Goal: Task Accomplishment & Management: Manage account settings

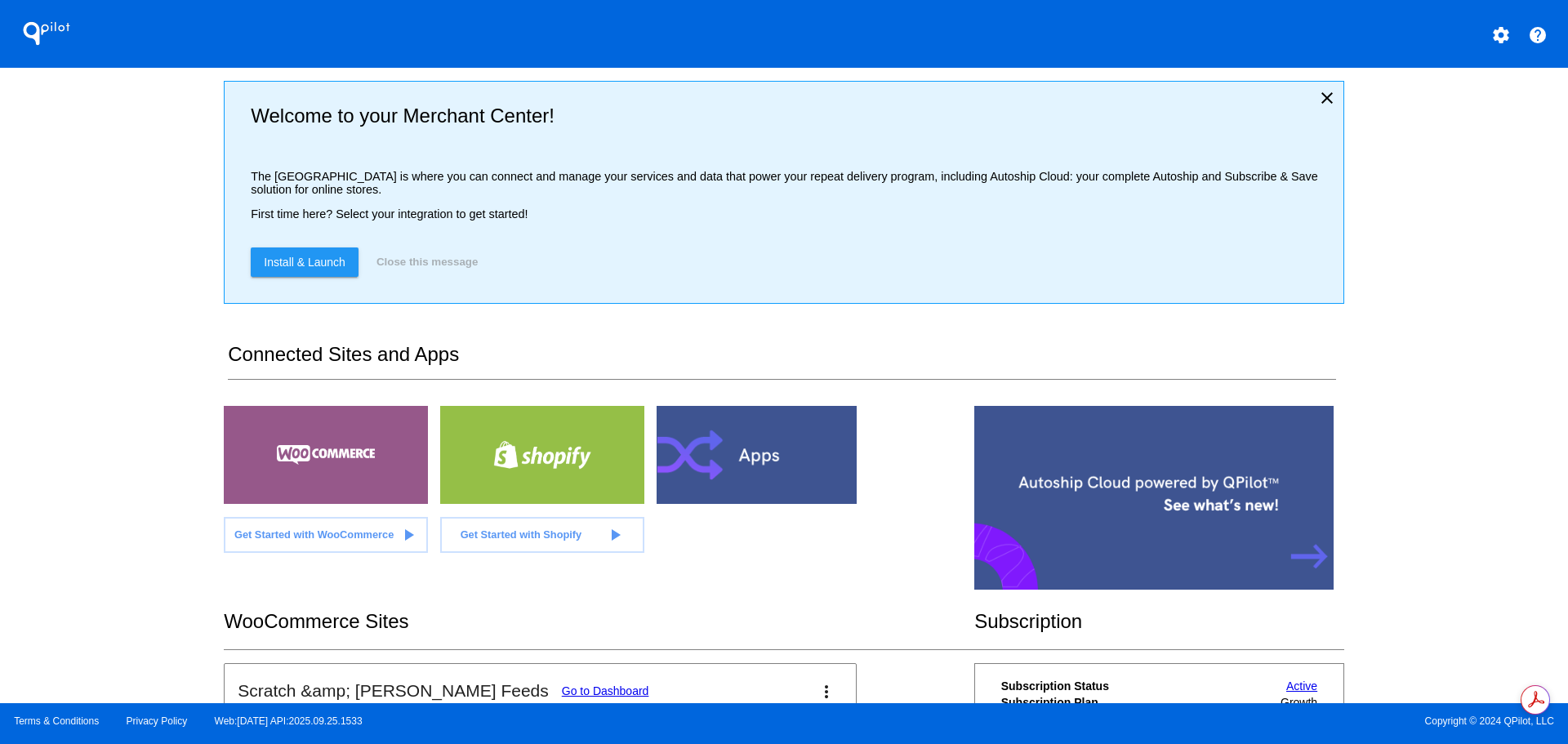
click at [562, 688] on link "Go to Dashboard" at bounding box center [605, 691] width 87 height 13
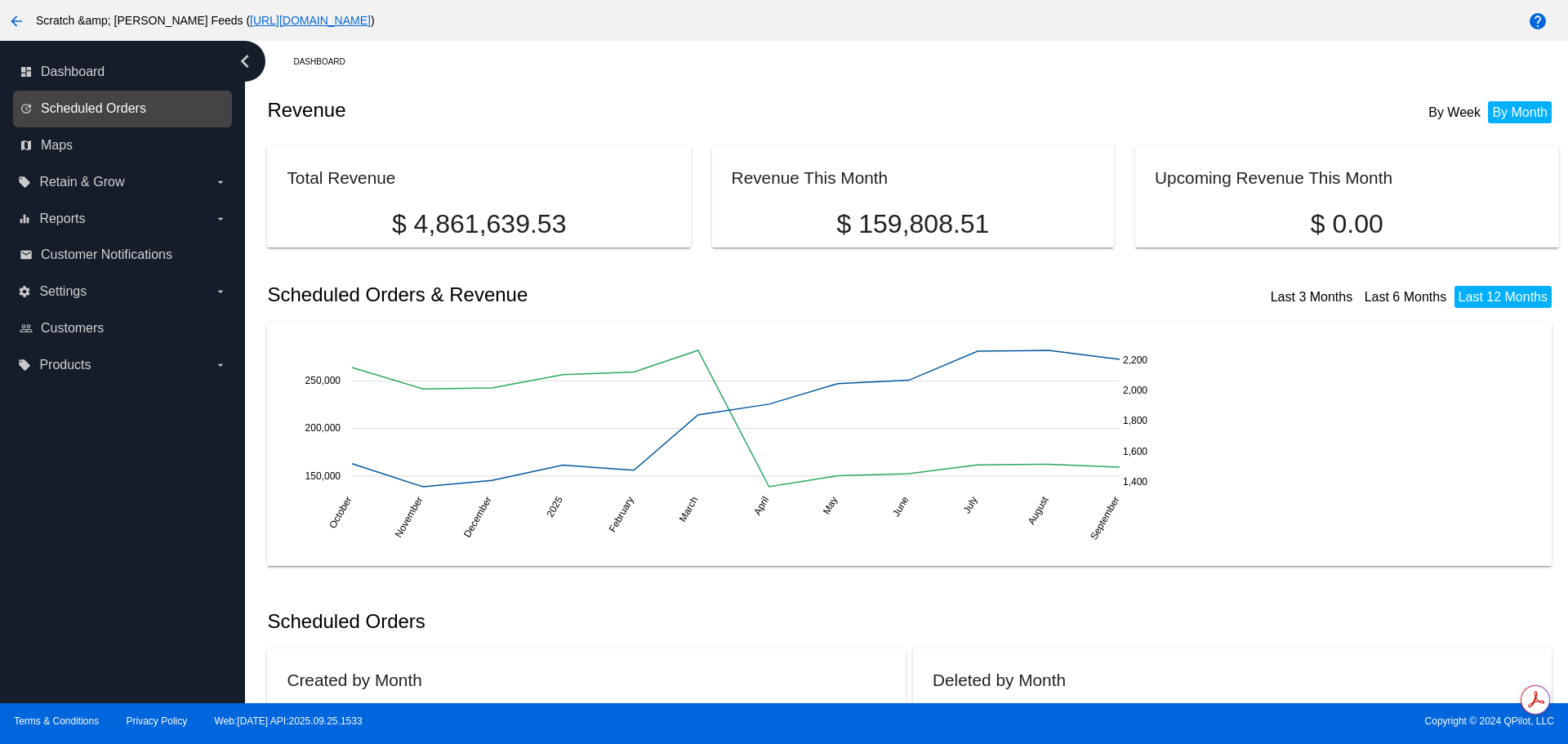
click at [71, 109] on span "Scheduled Orders" at bounding box center [93, 108] width 105 height 15
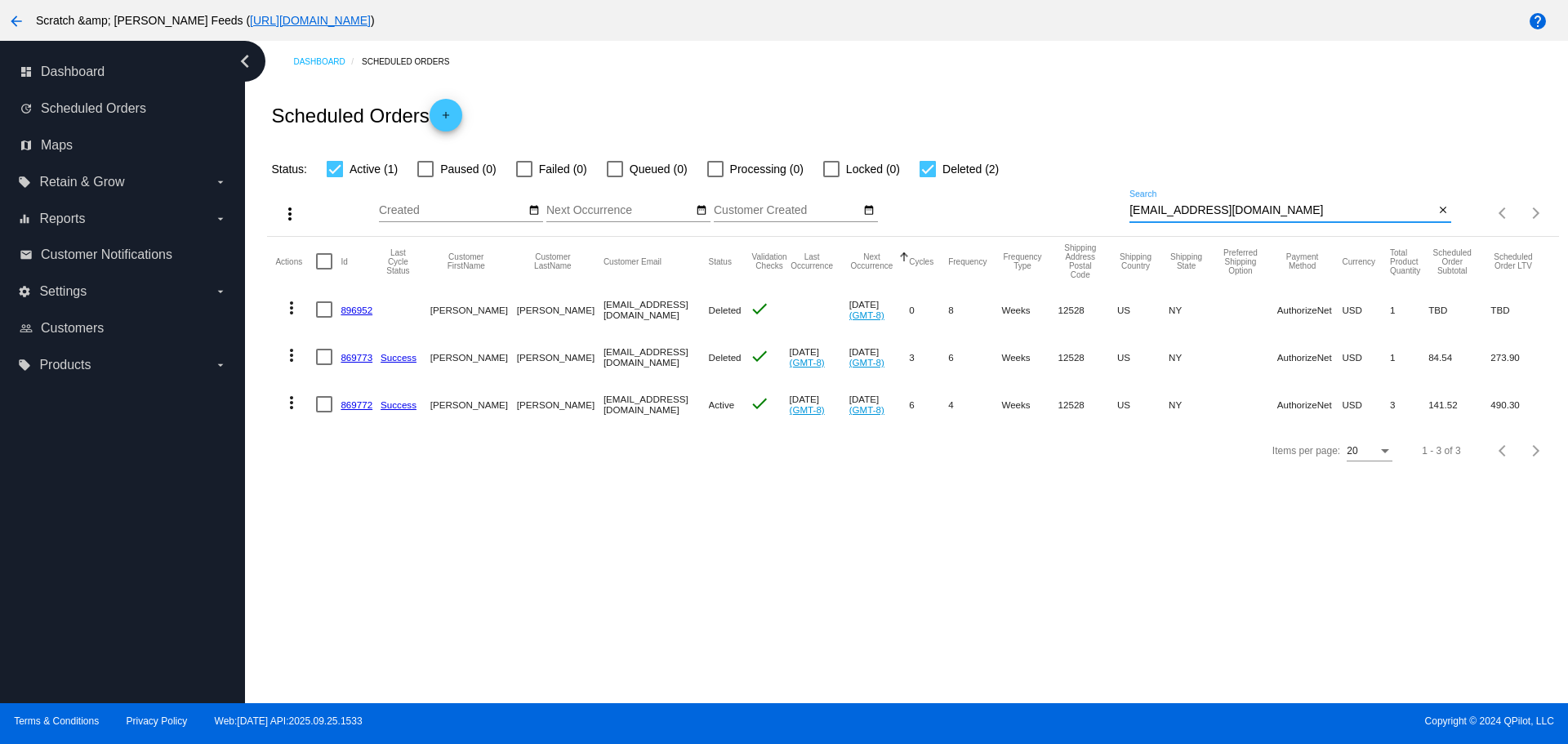
drag, startPoint x: 1249, startPoint y: 207, endPoint x: 1065, endPoint y: 212, distance: 184.1
click at [1065, 212] on div "more_vert Sep Jan Feb Mar Apr 1" at bounding box center [912, 207] width 1290 height 58
paste input "[EMAIL_ADDRESS][DOMAIN_NAME]"
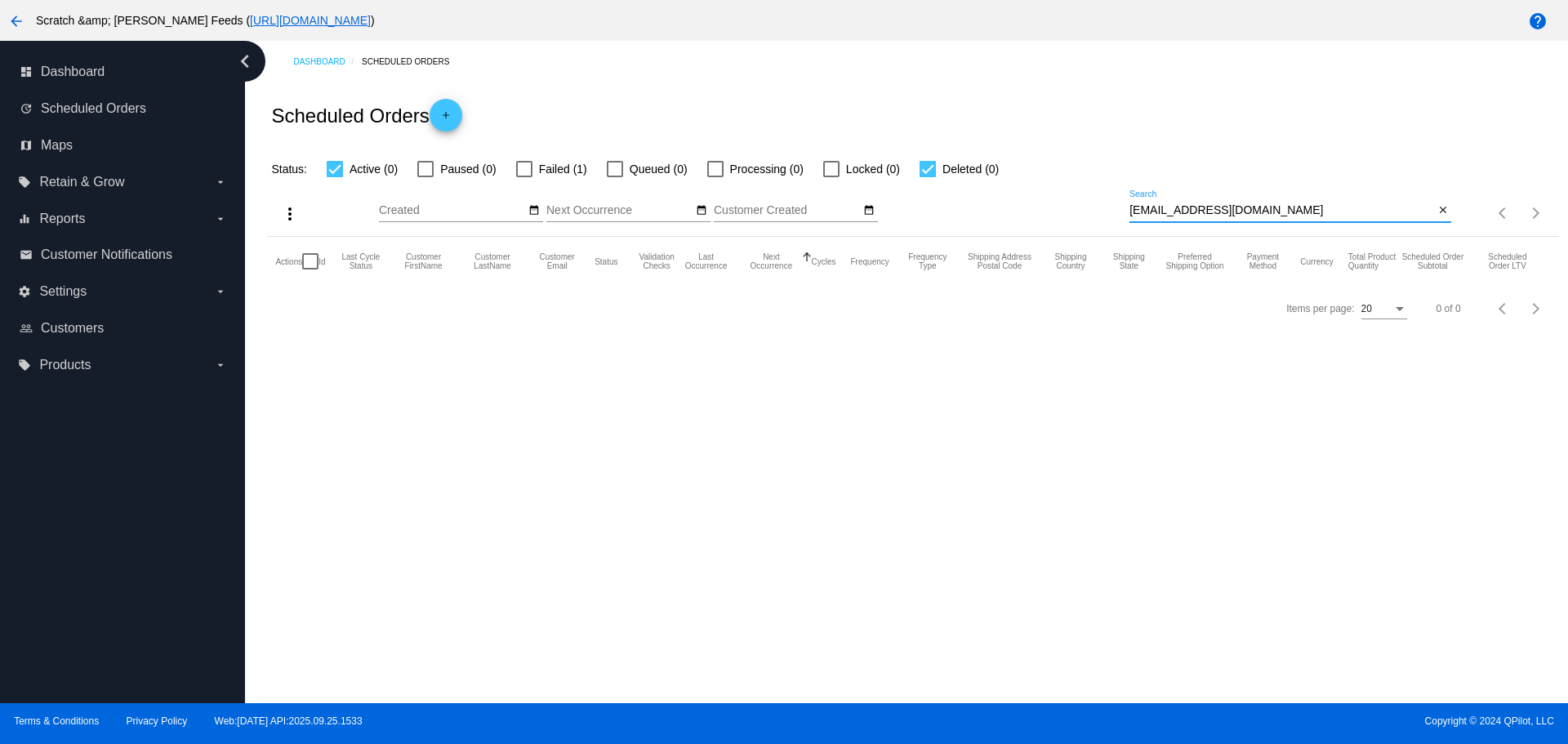
type input "[EMAIL_ADDRESS][DOMAIN_NAME]"
click at [532, 168] on label "Failed (1)" at bounding box center [551, 168] width 71 height 19
click at [525, 178] on input "Failed (1)" at bounding box center [524, 178] width 1 height 1
checkbox input "true"
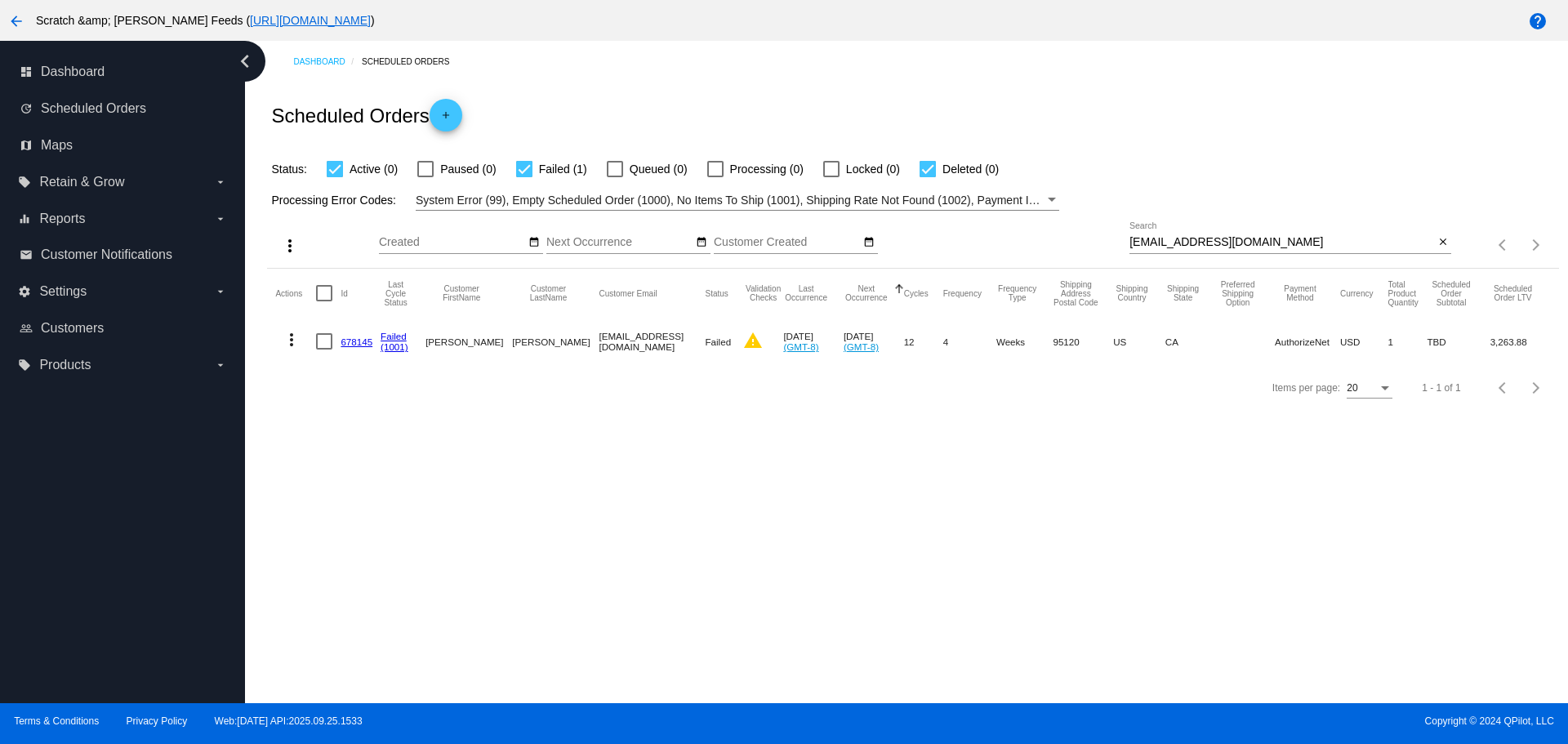
click at [361, 343] on link "678145" at bounding box center [356, 341] width 31 height 10
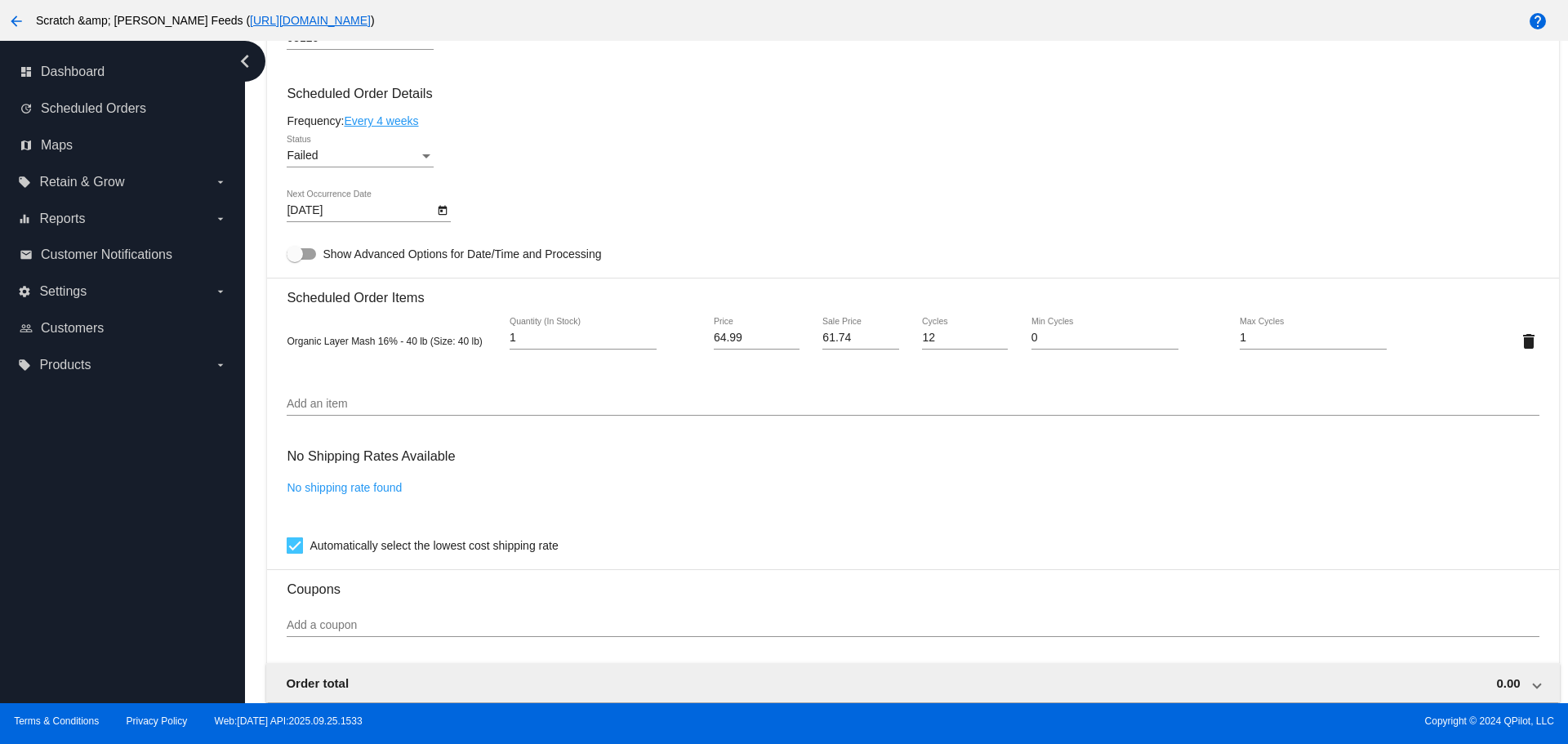
scroll to position [979, 0]
click at [372, 407] on input "Add an item" at bounding box center [912, 403] width 1252 height 13
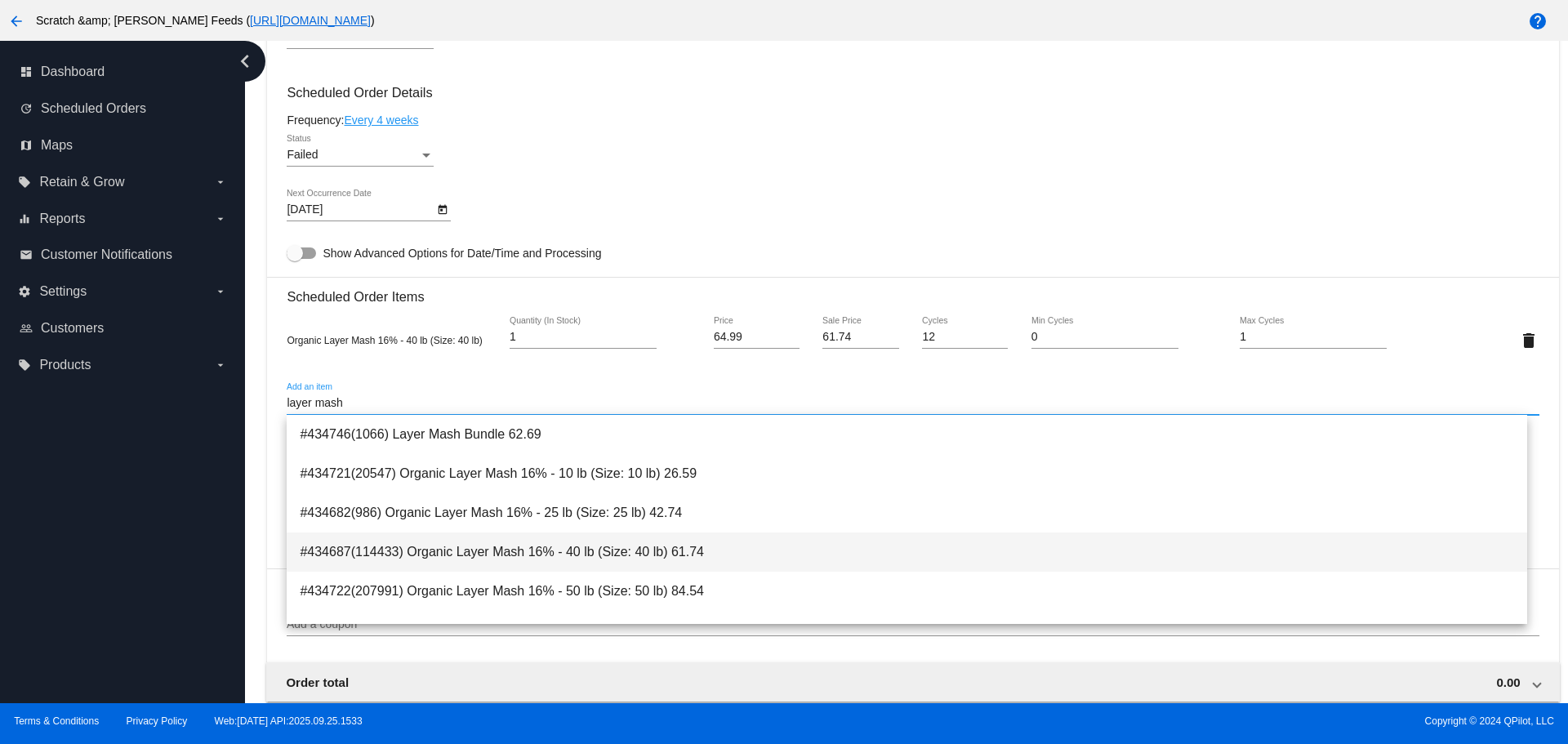
type input "layer mash"
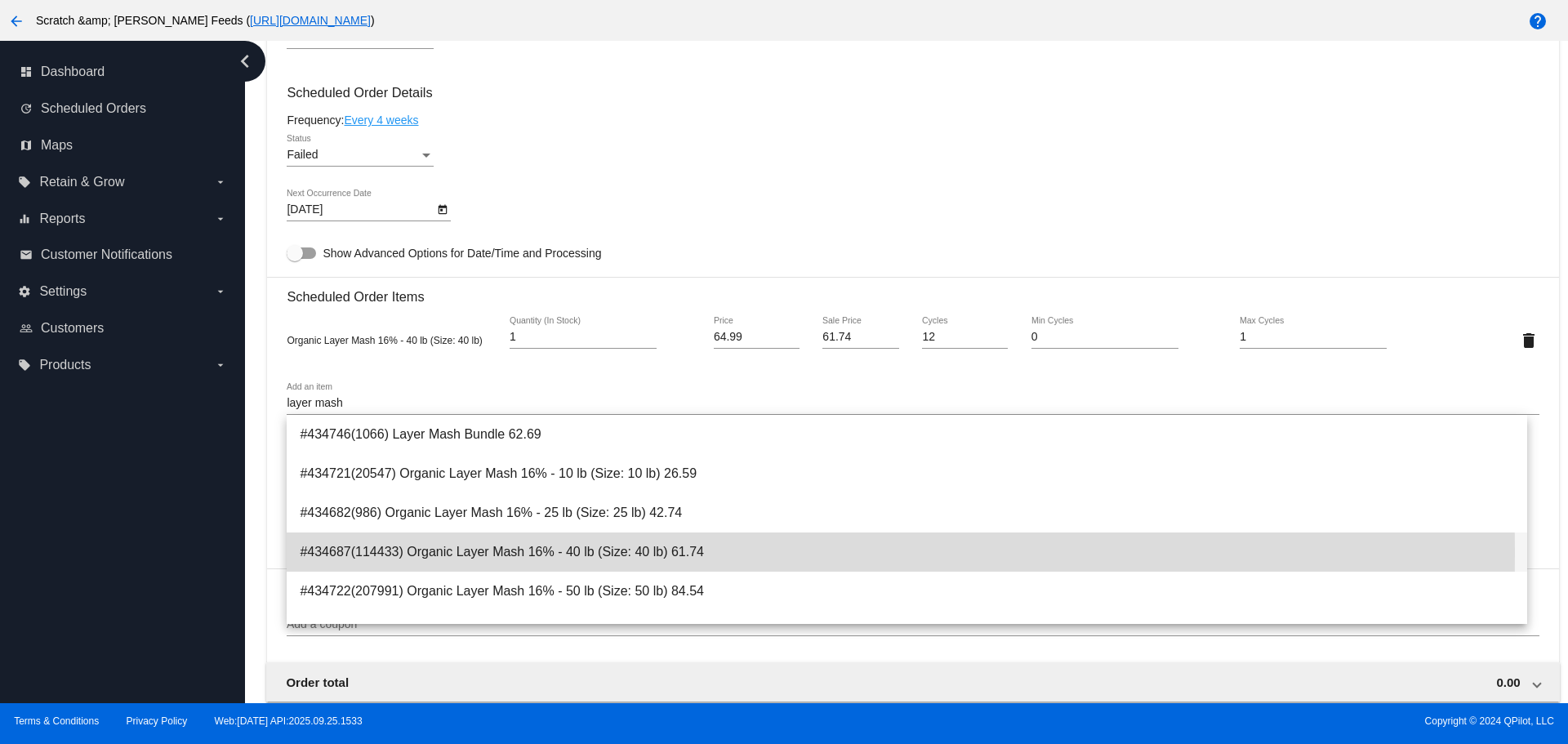
click at [449, 553] on span "#434687(114433) Organic Layer Mash 16% - 40 lb (Size: 40 lb) 61.74" at bounding box center [907, 552] width 1214 height 39
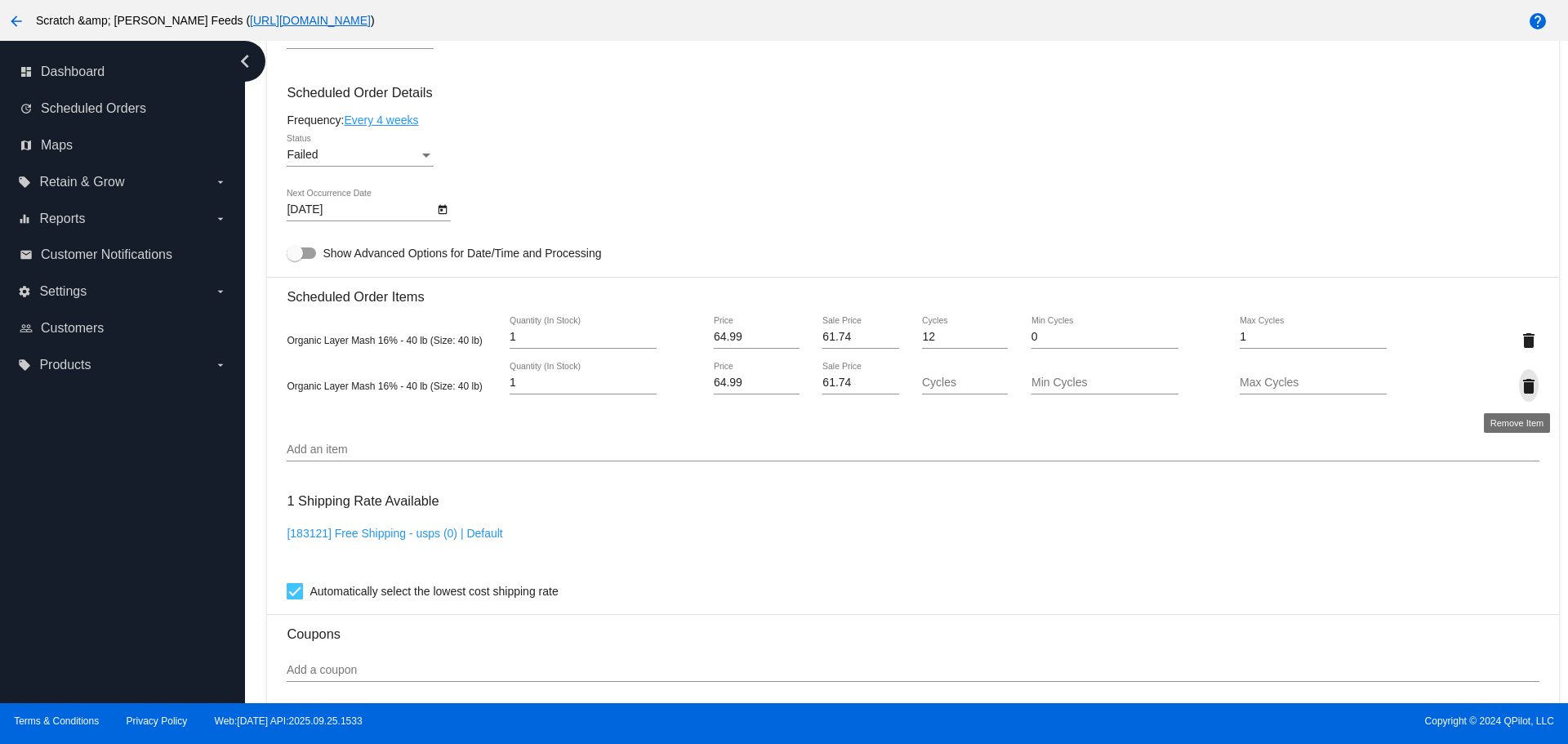
click at [1522, 388] on mat-icon "delete" at bounding box center [1528, 386] width 19 height 19
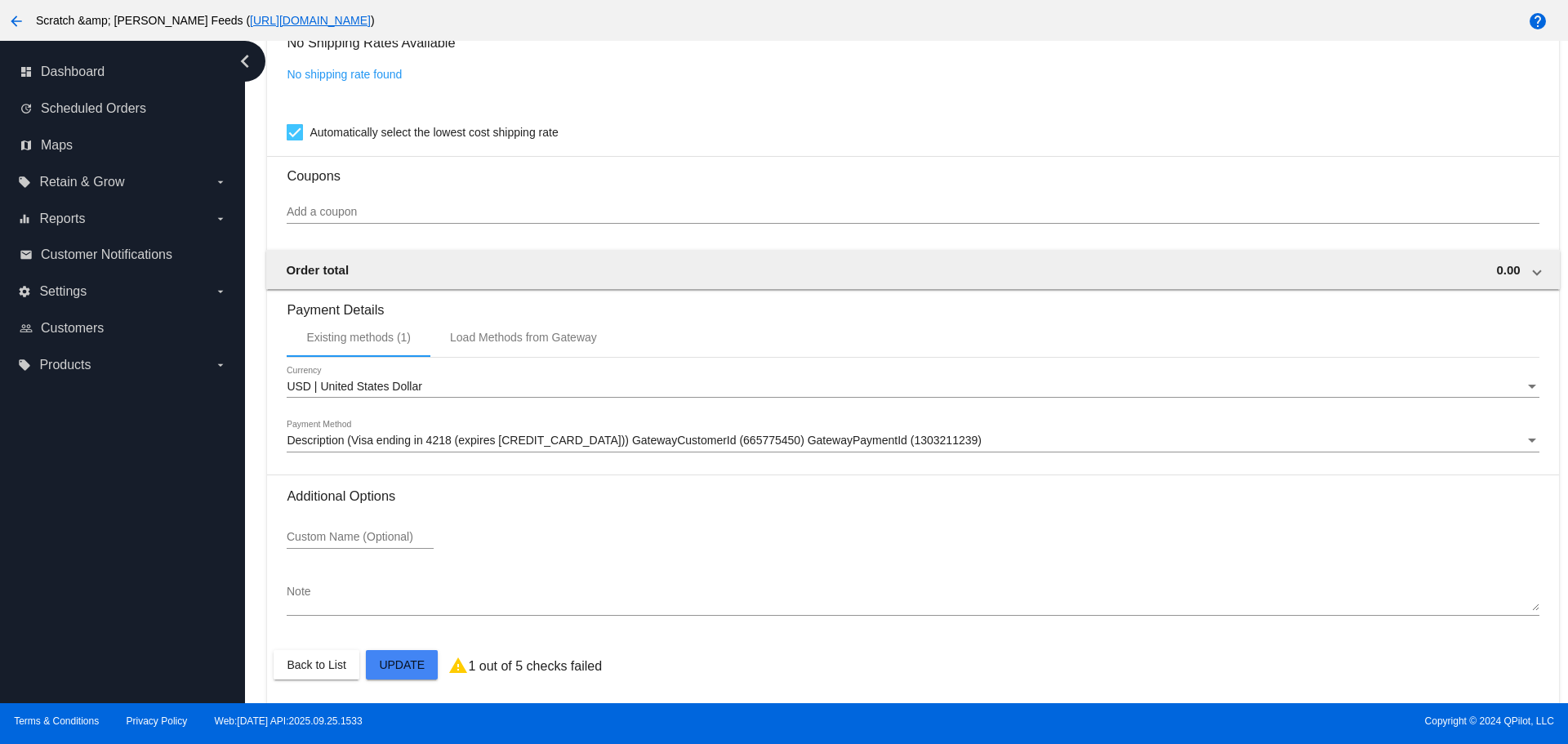
scroll to position [1395, 0]
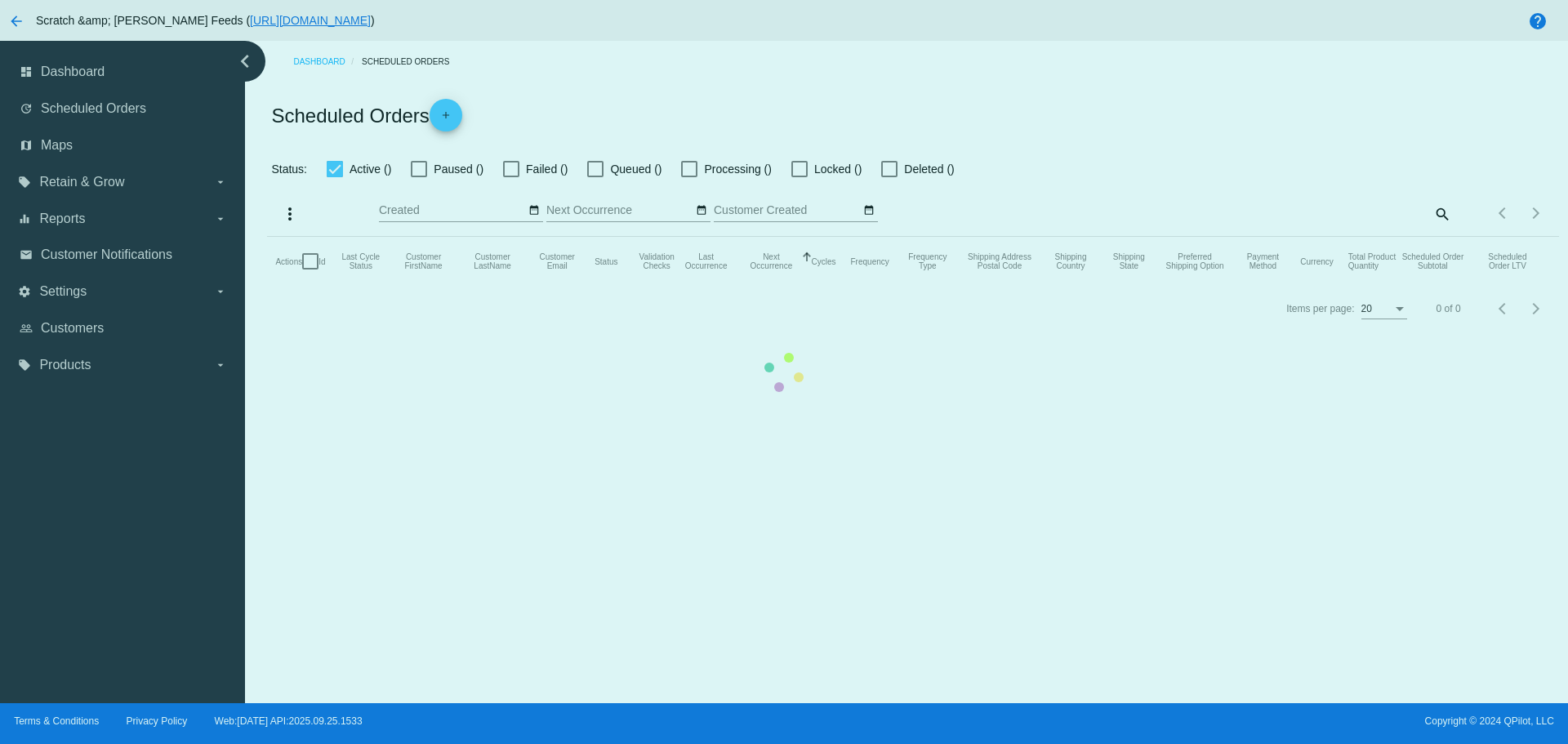
checkbox input "true"
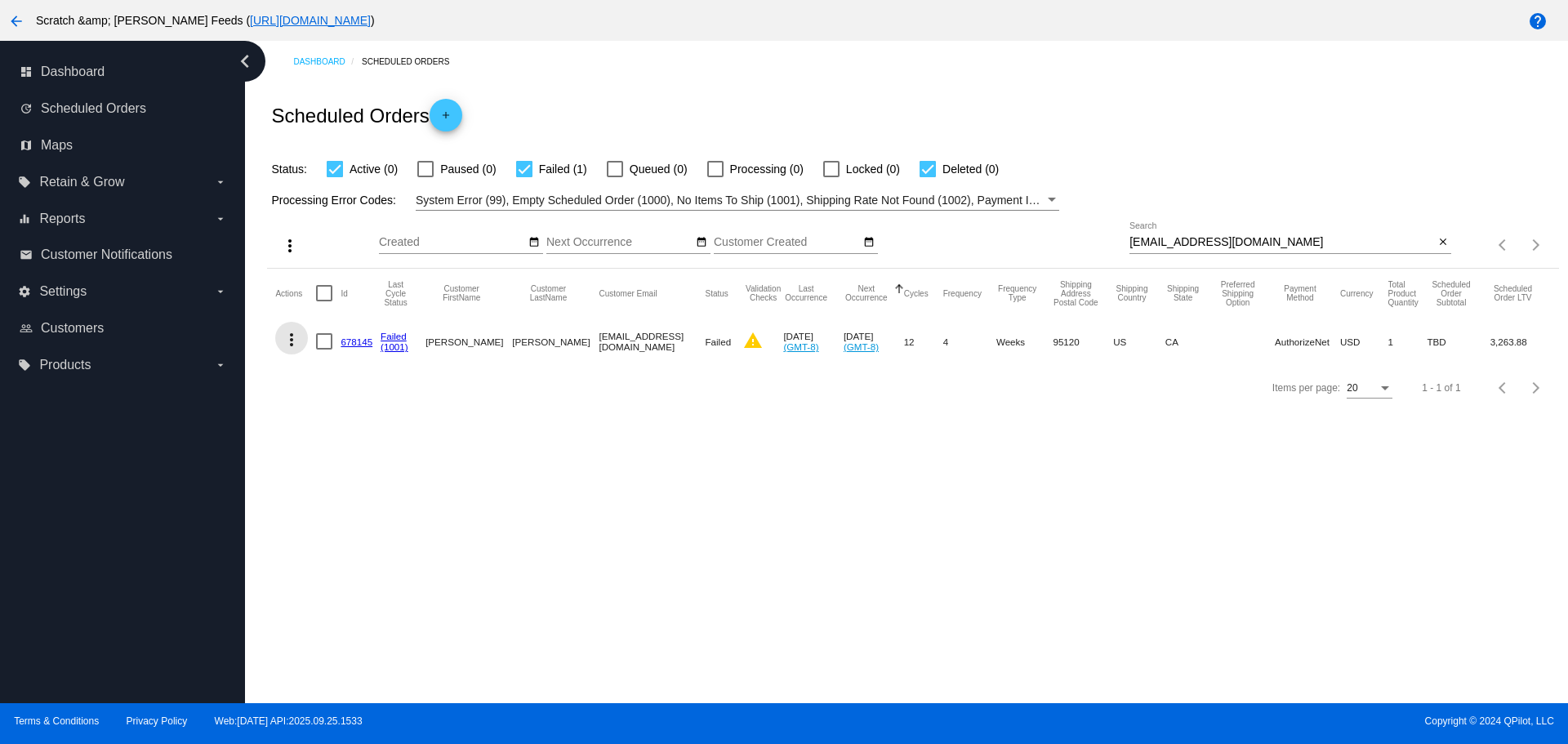
click at [296, 340] on mat-icon "more_vert" at bounding box center [291, 340] width 19 height 19
click at [373, 497] on span "Restart Processing" at bounding box center [372, 497] width 96 height 13
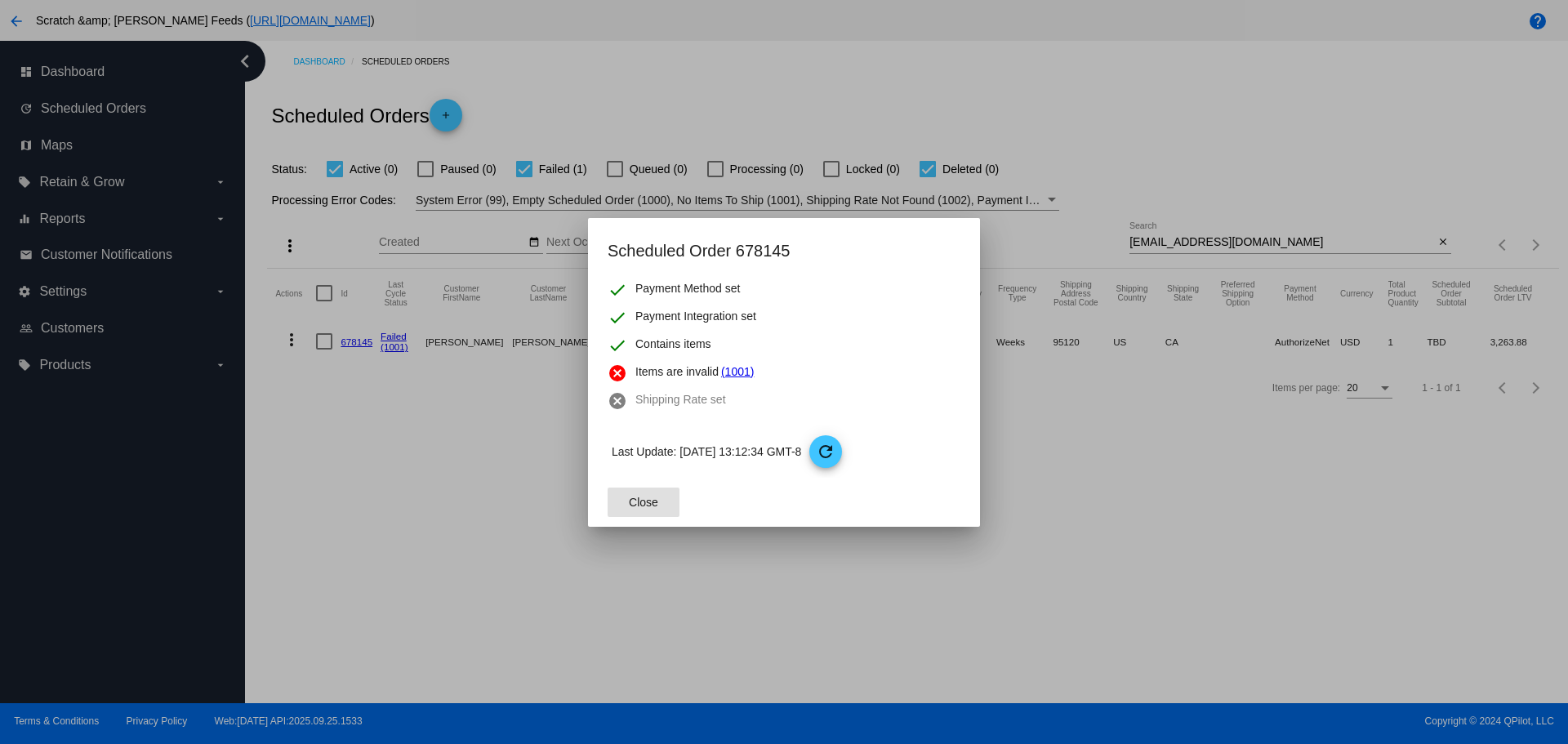
click at [672, 375] on span "Items are invalid" at bounding box center [677, 373] width 83 height 19
click at [732, 370] on link "(1001)" at bounding box center [736, 373] width 32 height 19
click at [654, 500] on span "Close" at bounding box center [644, 502] width 30 height 13
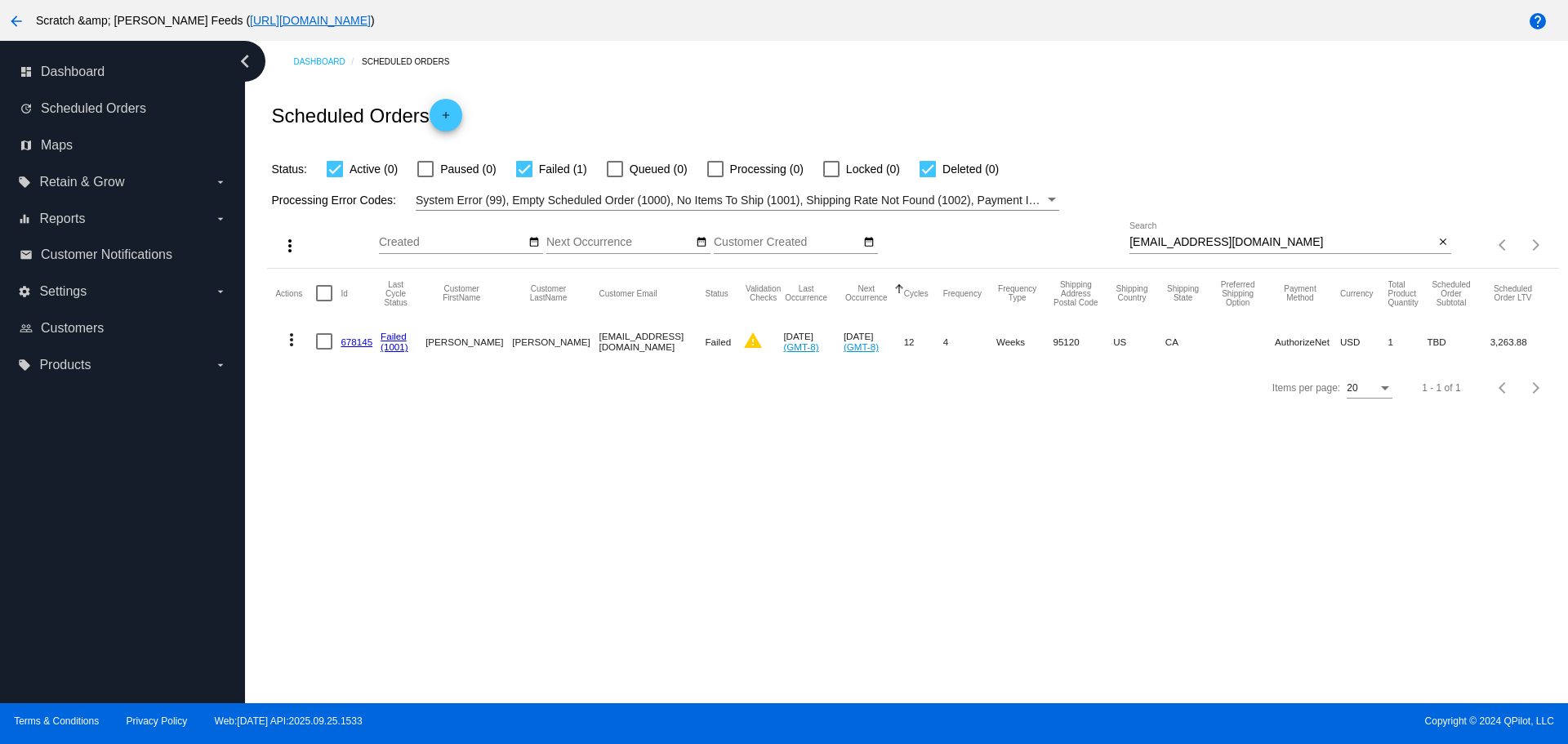
click at [344, 344] on link "678145" at bounding box center [356, 341] width 31 height 10
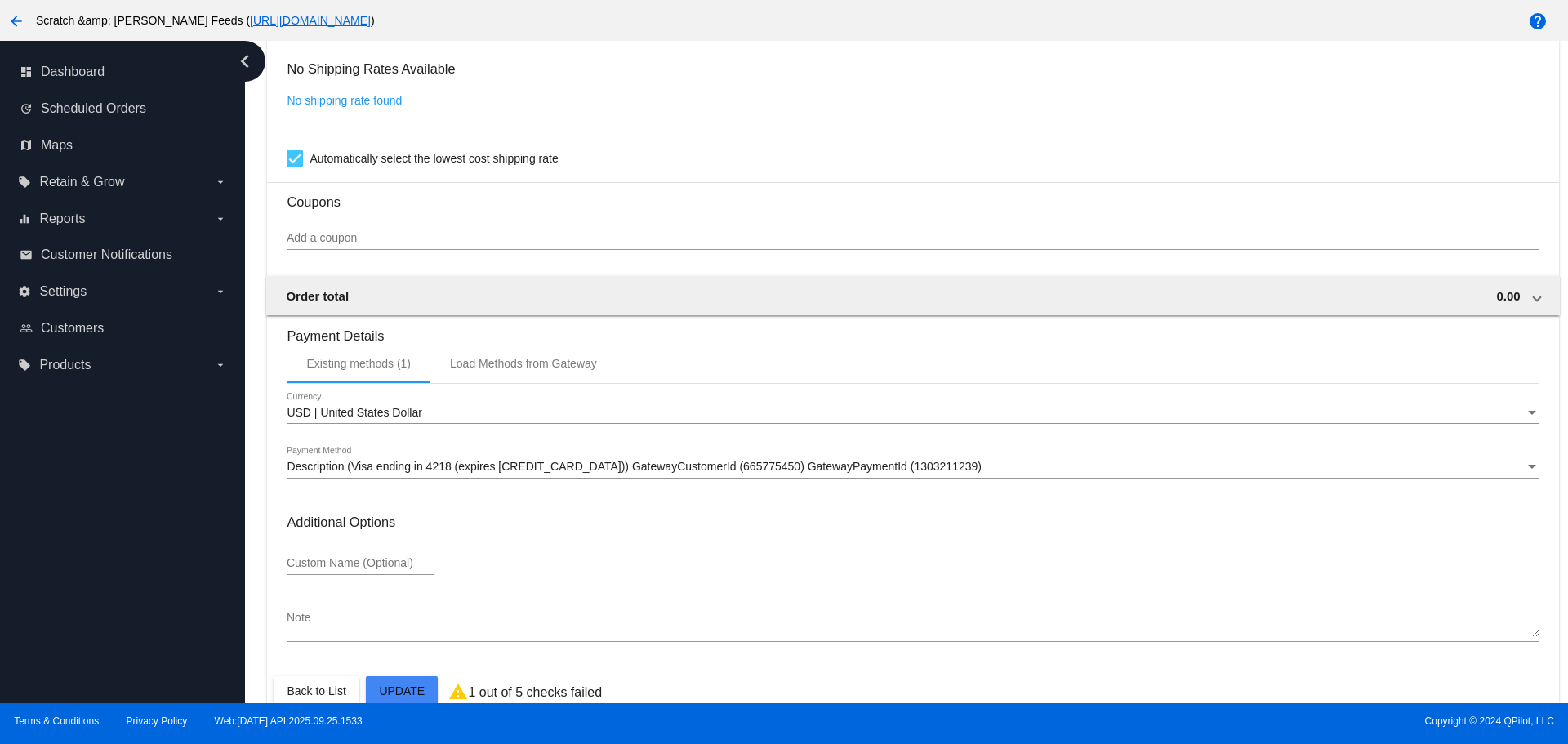
scroll to position [1395, 0]
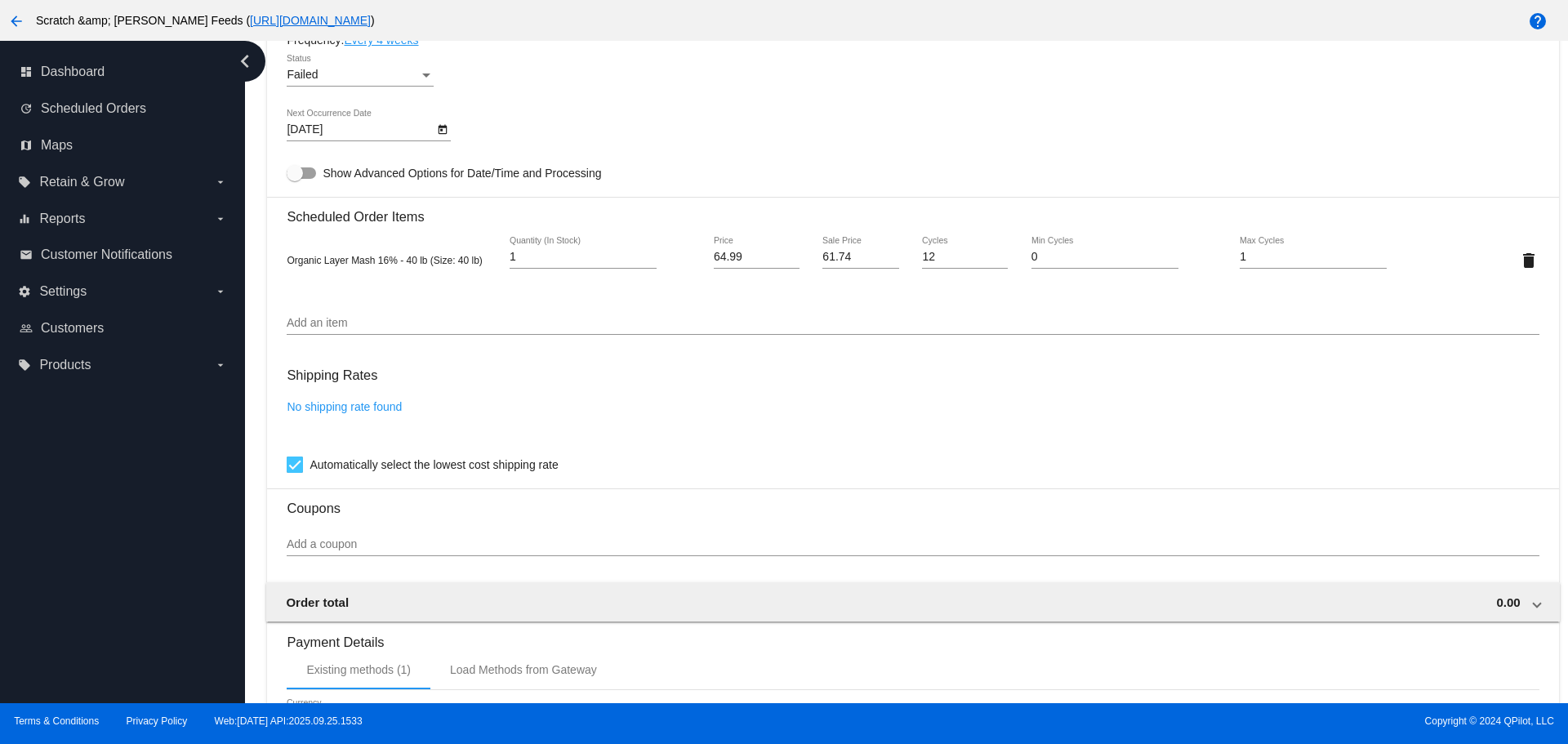
scroll to position [1060, 0]
click at [309, 323] on input "Add an item" at bounding box center [912, 323] width 1252 height 13
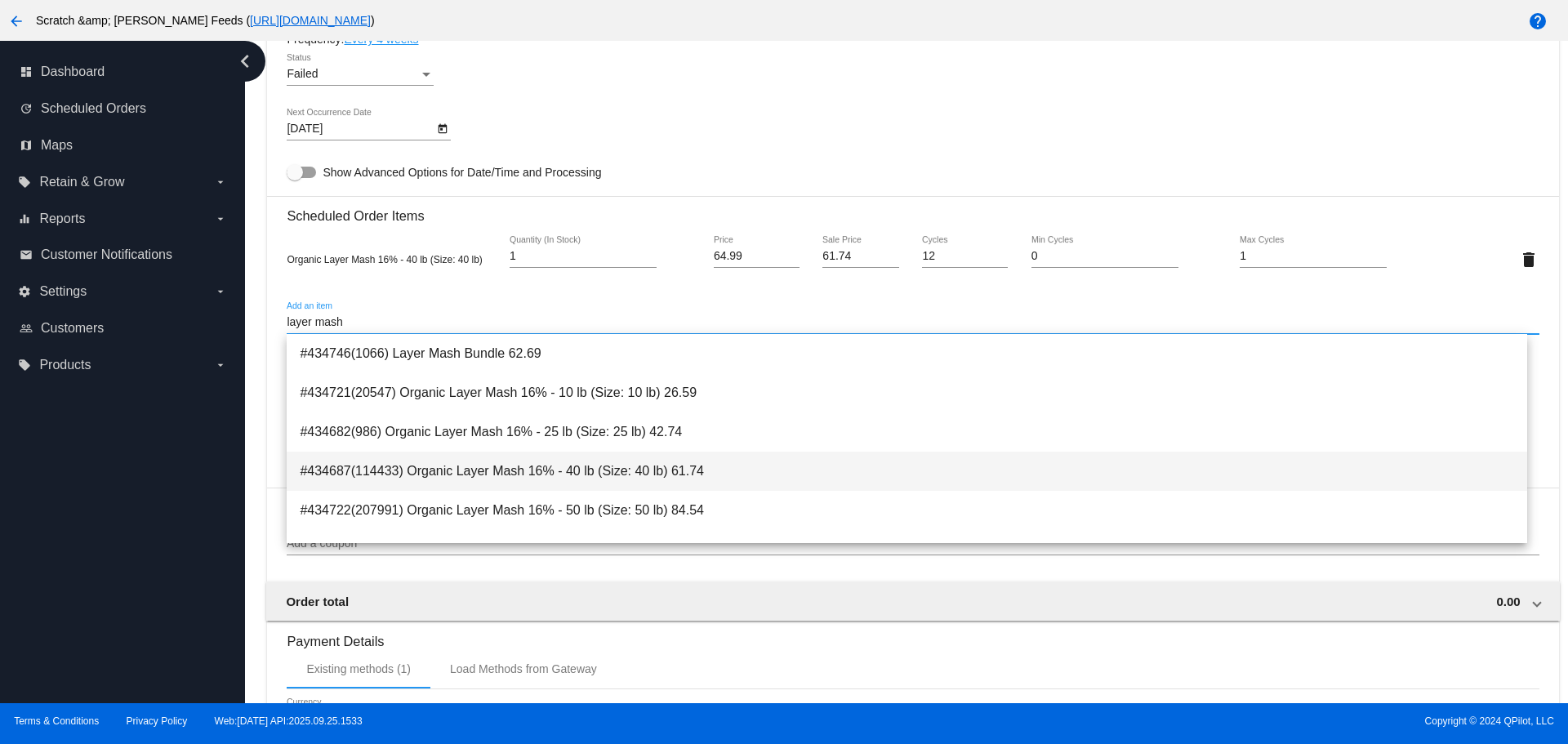
type input "layer mash"
click at [359, 470] on span "#434687(114433) Organic Layer Mash 16% - 40 lb (Size: 40 lb) 61.74" at bounding box center [907, 471] width 1214 height 39
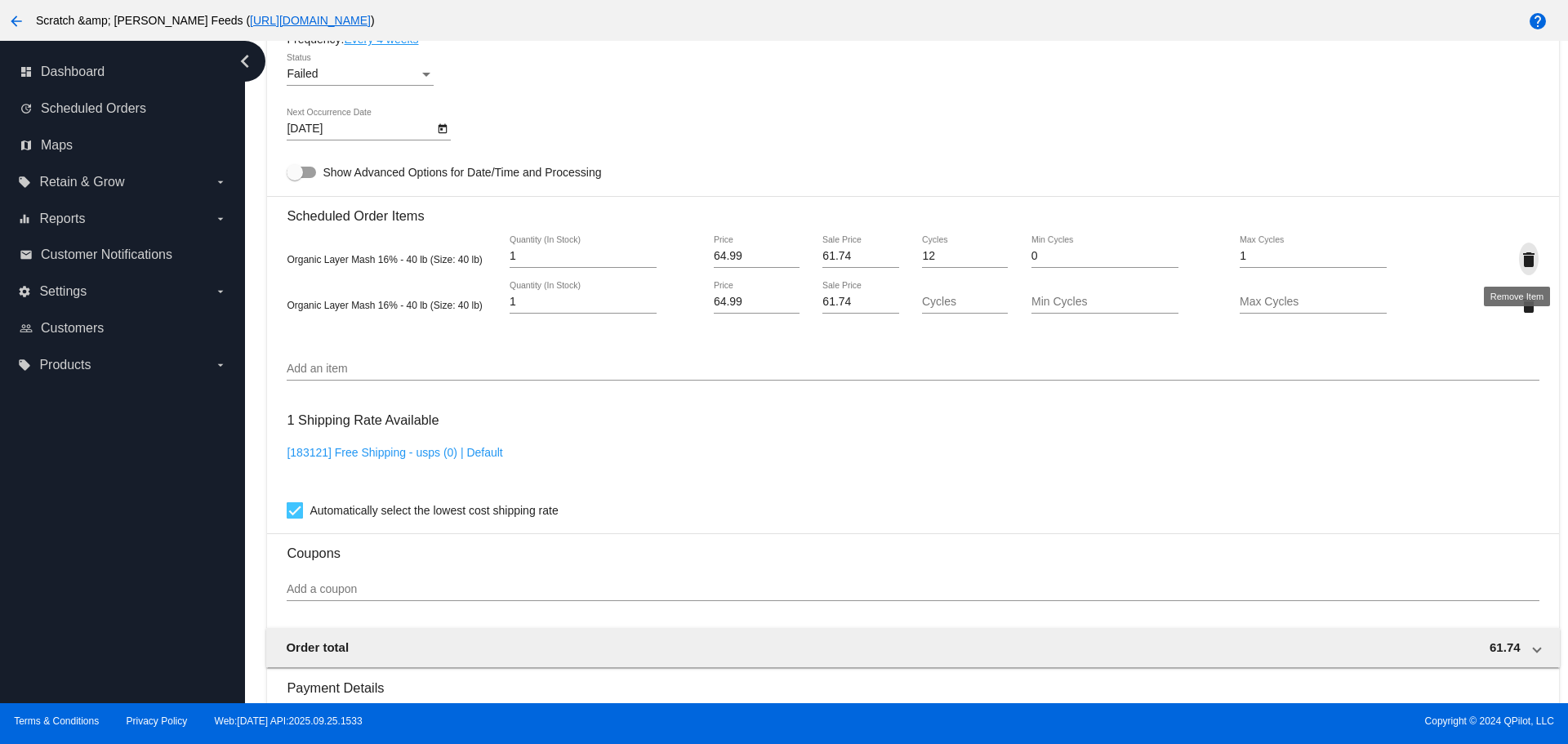
click at [1519, 263] on mat-icon "delete" at bounding box center [1528, 259] width 19 height 19
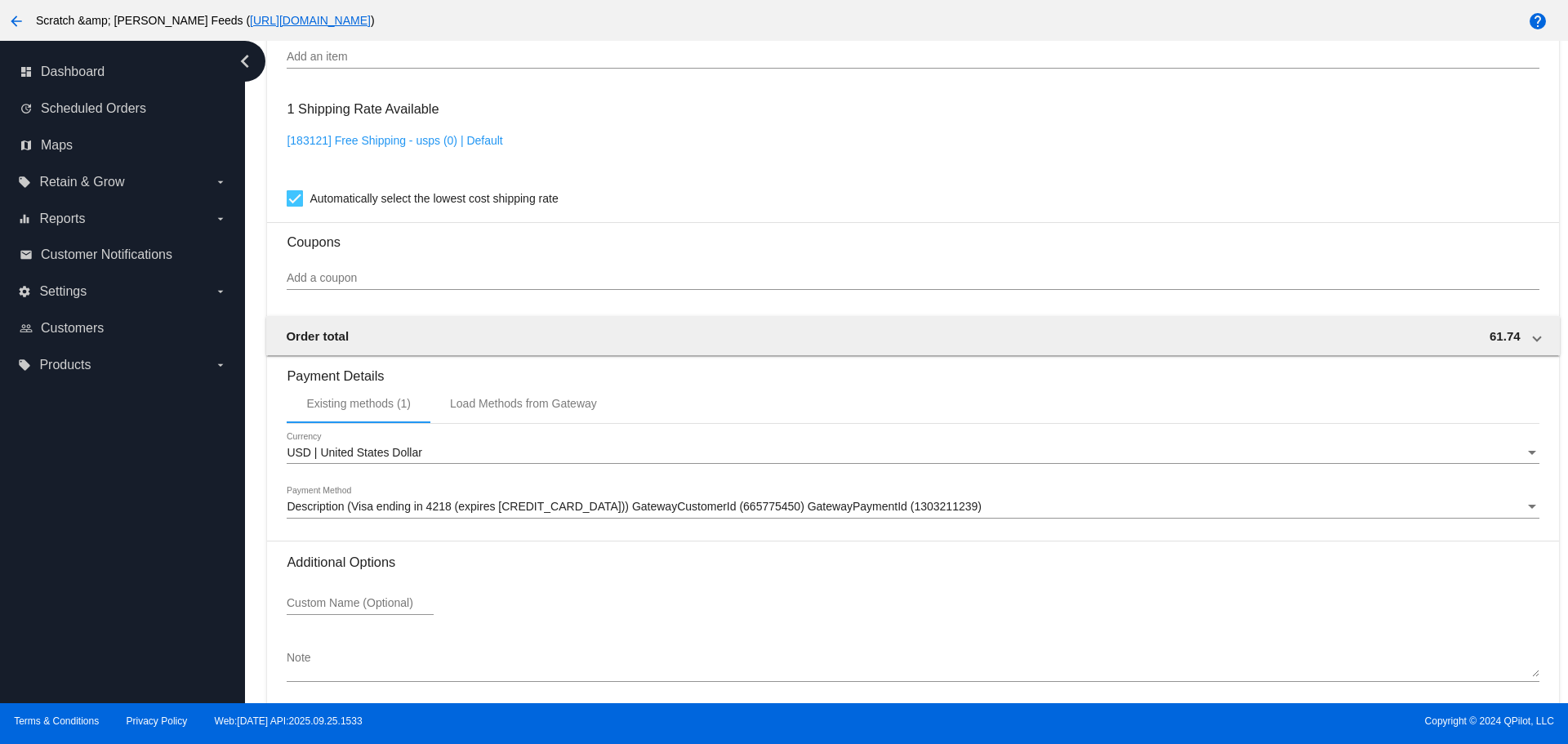
scroll to position [1395, 0]
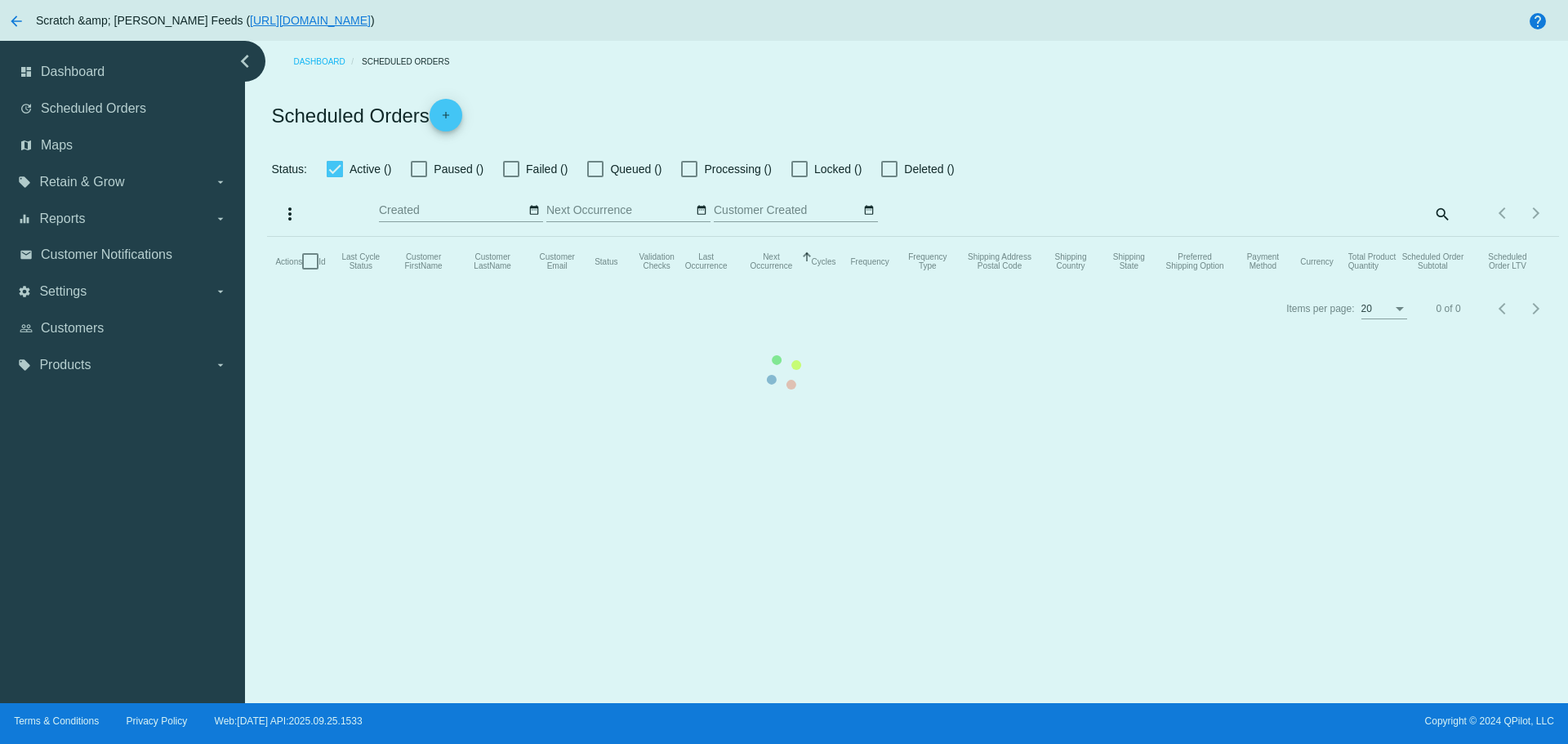
checkbox input "true"
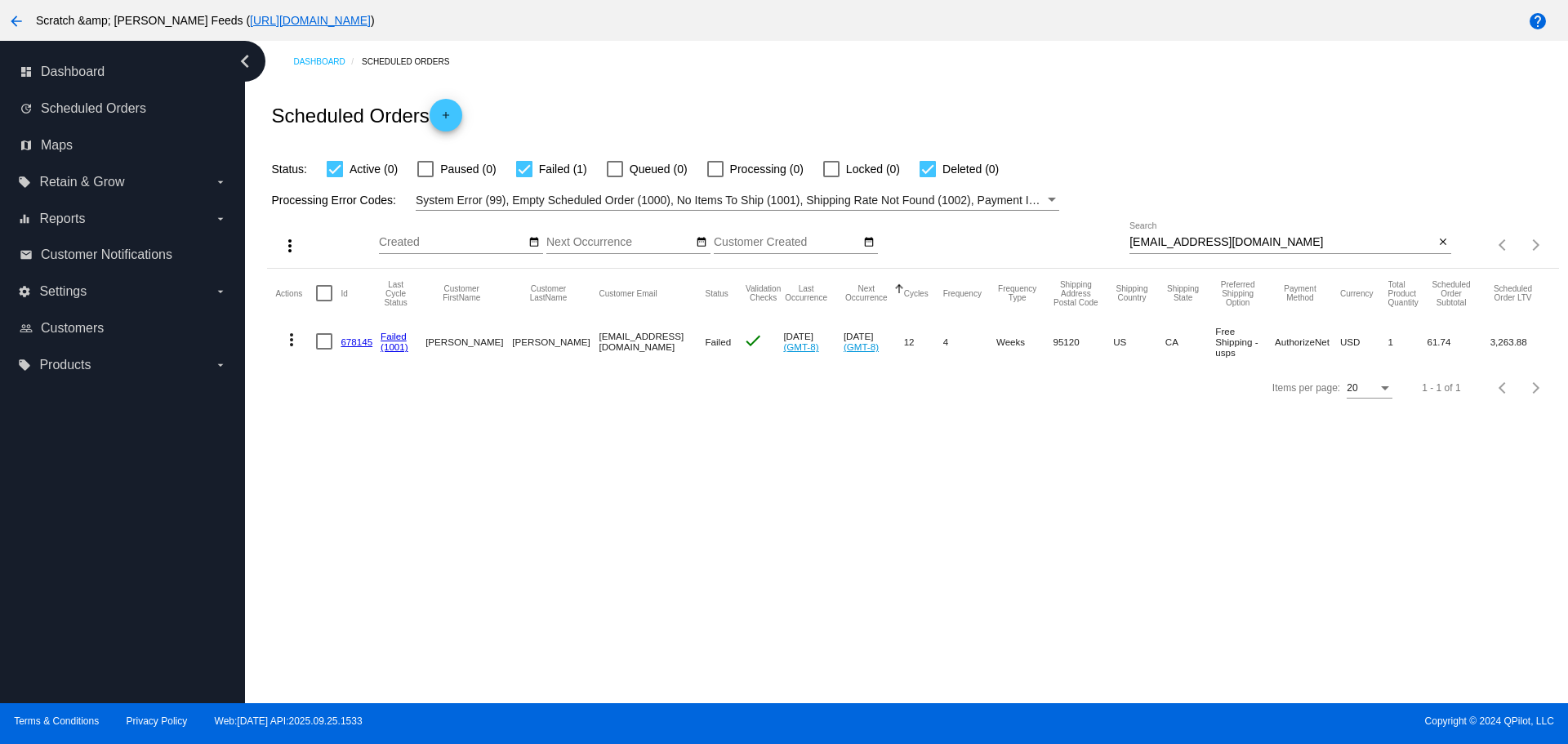
click at [290, 341] on mat-icon "more_vert" at bounding box center [291, 340] width 19 height 19
click at [324, 490] on button "cached Restart Processing" at bounding box center [356, 496] width 163 height 39
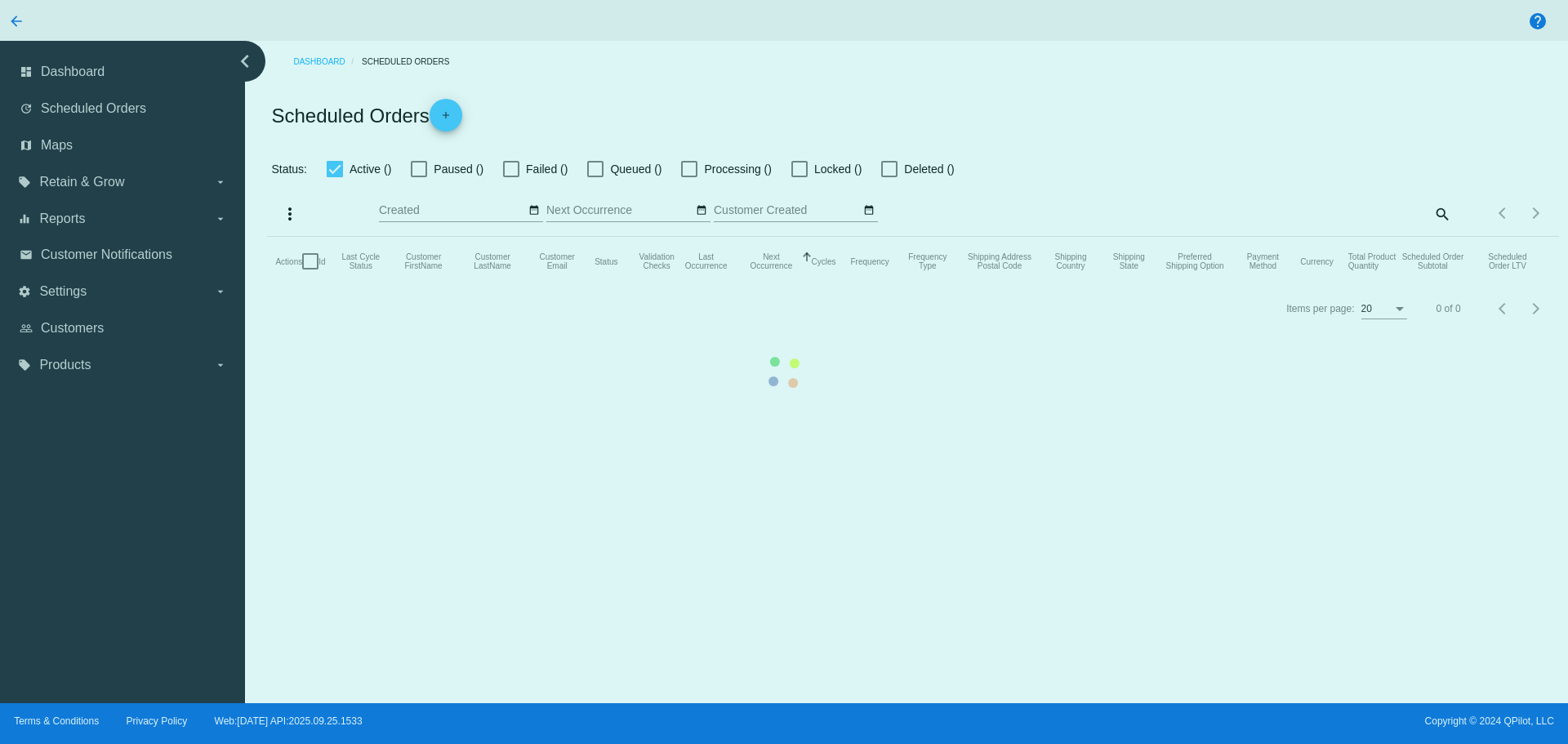
checkbox input "true"
